Goal: Check status: Check status

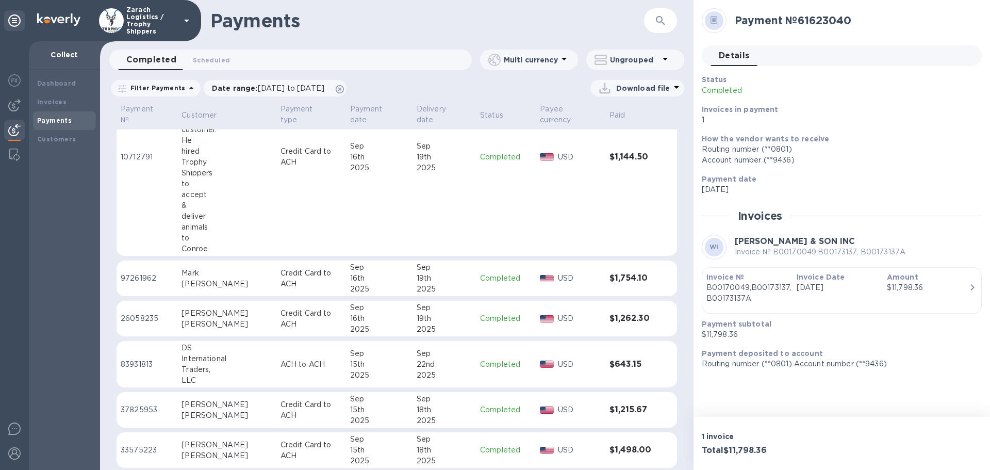
scroll to position [670, 0]
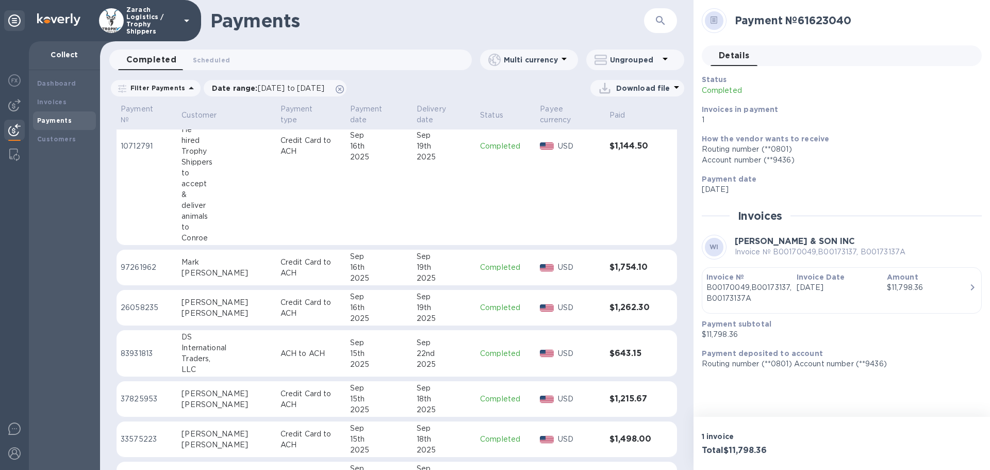
click at [141, 313] on p "26058235" at bounding box center [147, 307] width 53 height 11
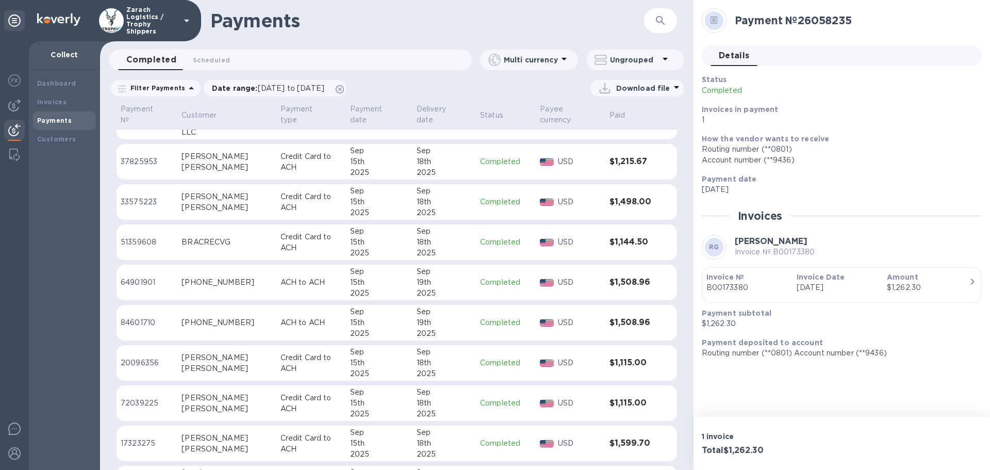
scroll to position [924, 0]
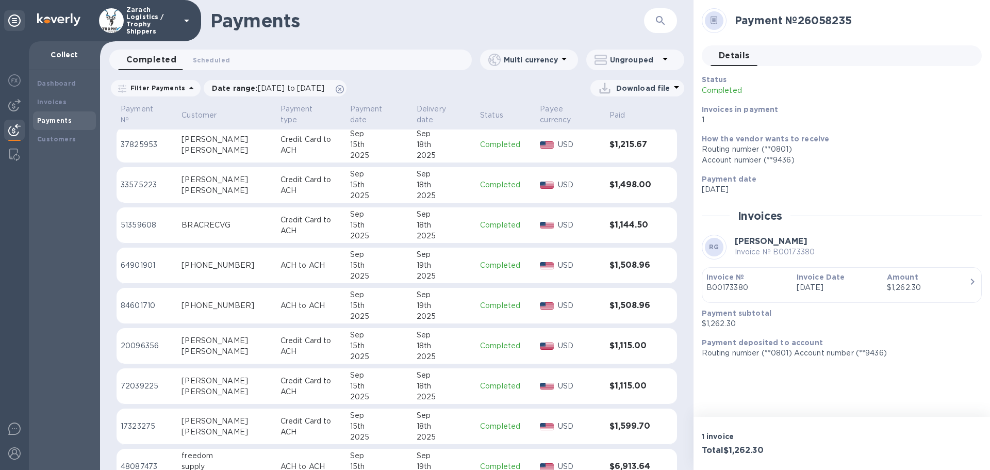
click at [148, 271] on p "64901901" at bounding box center [147, 265] width 53 height 11
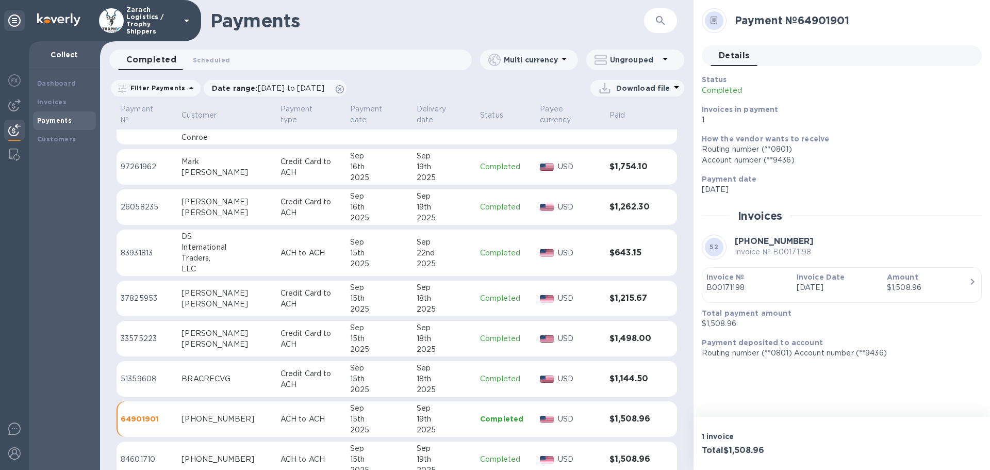
scroll to position [821, 0]
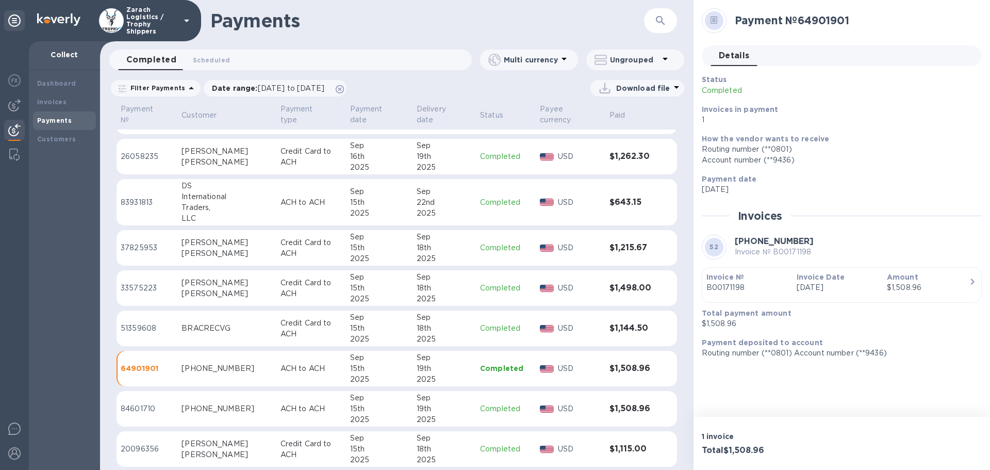
click at [162, 333] on p "51359608" at bounding box center [147, 328] width 53 height 11
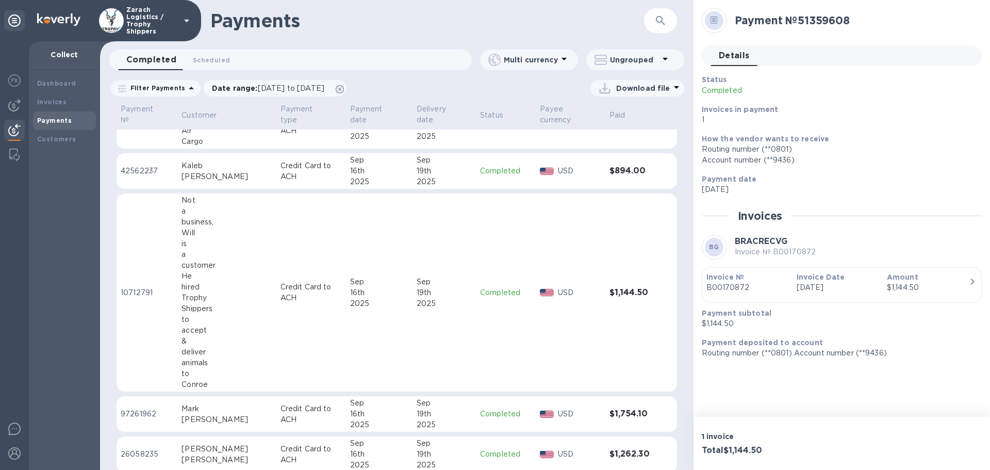
scroll to position [501, 0]
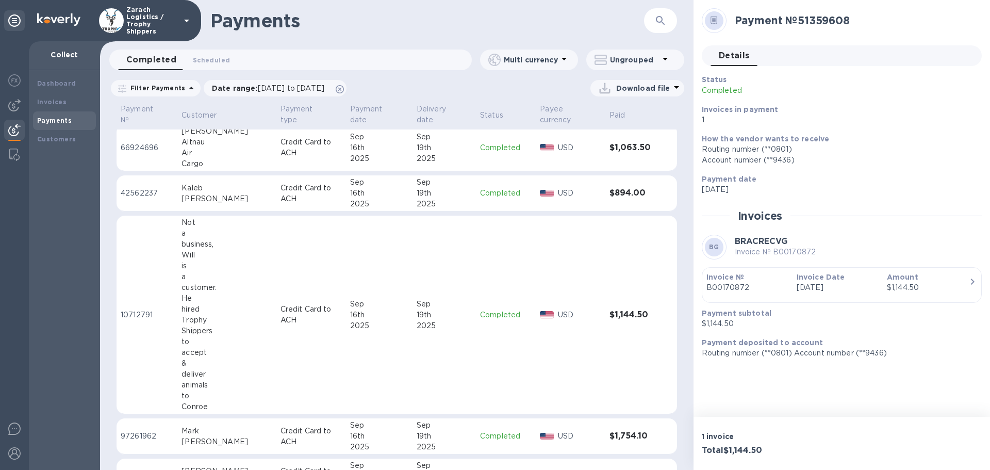
click at [147, 320] on p "10712791" at bounding box center [147, 314] width 53 height 11
